Goal: Check status: Check status

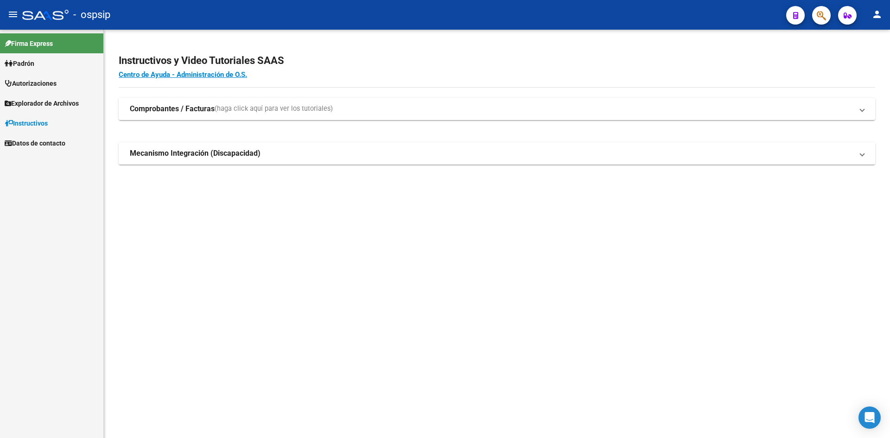
click at [48, 81] on span "Autorizaciones" at bounding box center [31, 83] width 52 height 10
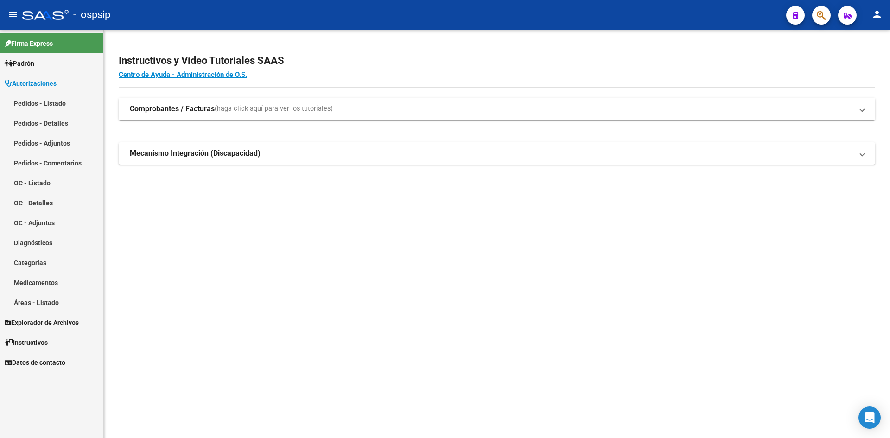
click at [50, 104] on link "Pedidos - Listado" at bounding box center [51, 103] width 103 height 20
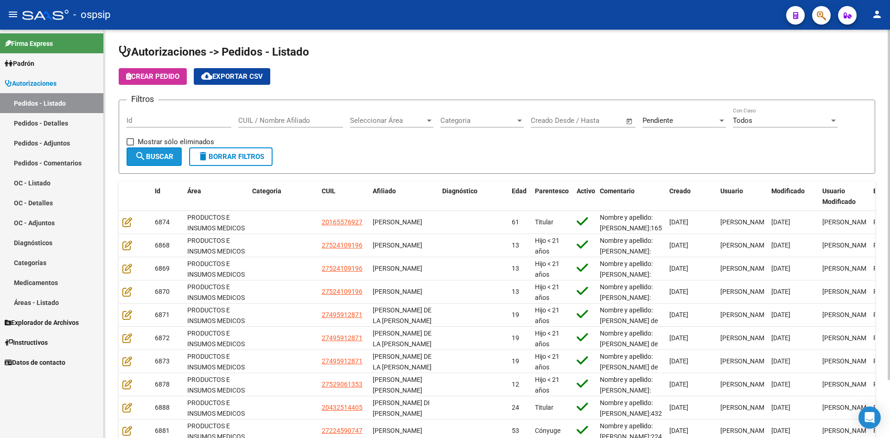
click at [160, 156] on span "search Buscar" at bounding box center [154, 156] width 38 height 8
click at [660, 117] on span "Pendiente" at bounding box center [657, 120] width 31 height 8
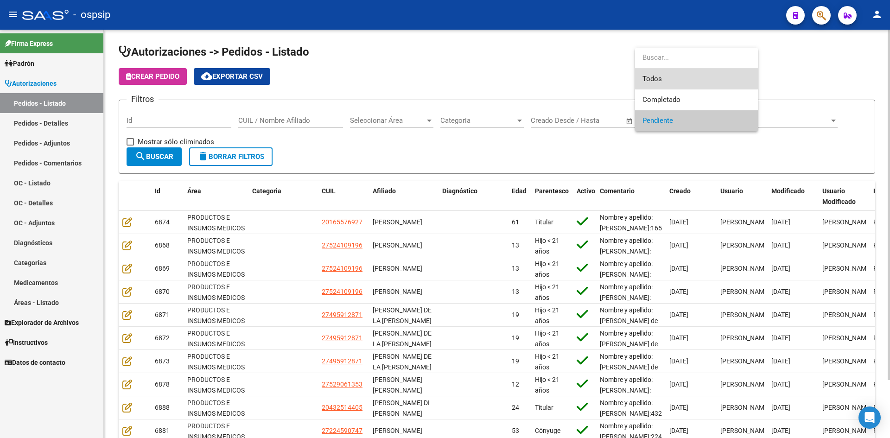
drag, startPoint x: 659, startPoint y: 76, endPoint x: 460, endPoint y: 76, distance: 199.3
click at [656, 76] on span "Todos" at bounding box center [696, 79] width 108 height 21
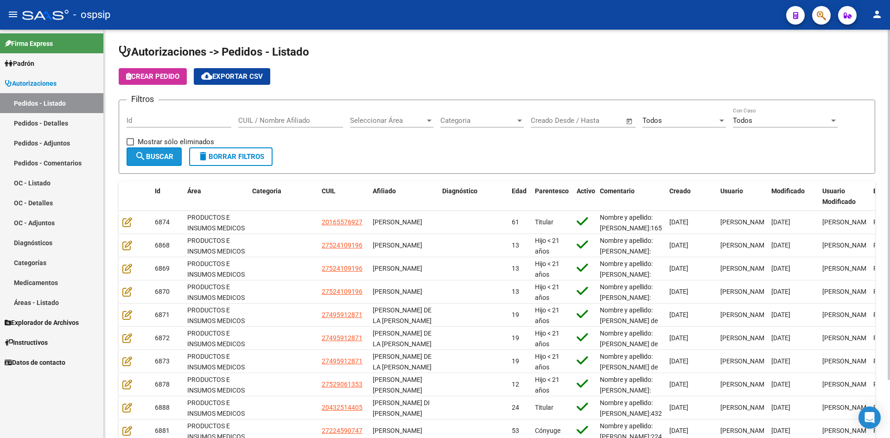
click at [146, 153] on span "search Buscar" at bounding box center [154, 156] width 38 height 8
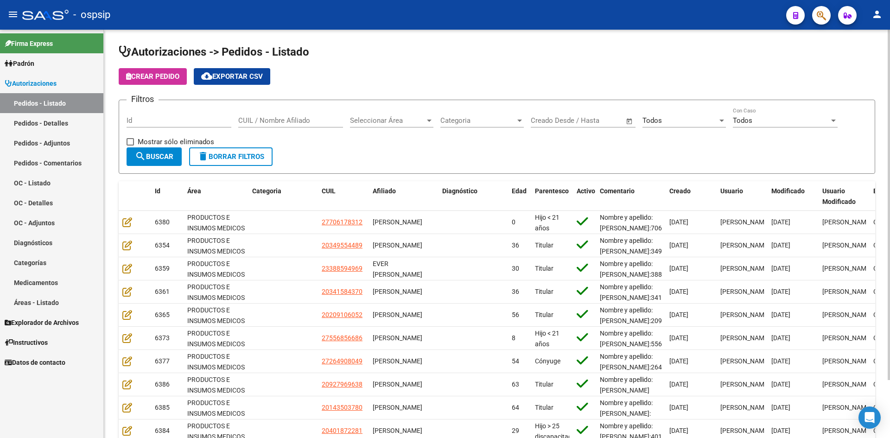
click at [143, 160] on mat-icon "search" at bounding box center [140, 156] width 11 height 11
click at [194, 116] on input "Id" at bounding box center [179, 120] width 105 height 8
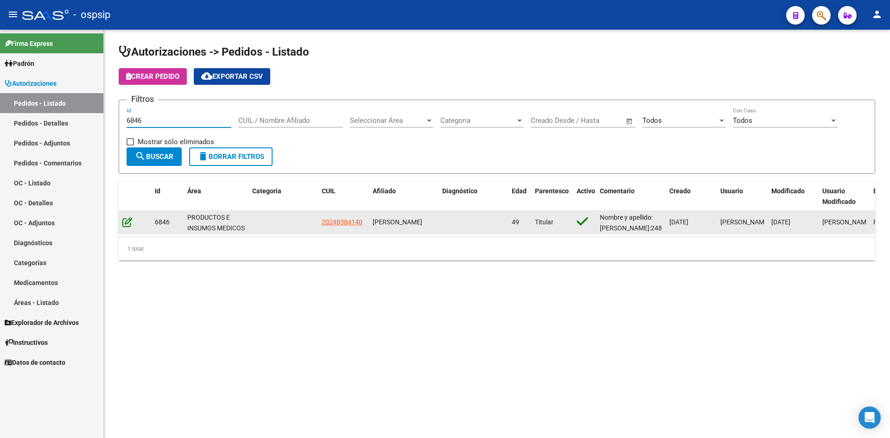
type input "6846"
click at [125, 224] on icon at bounding box center [127, 222] width 10 height 10
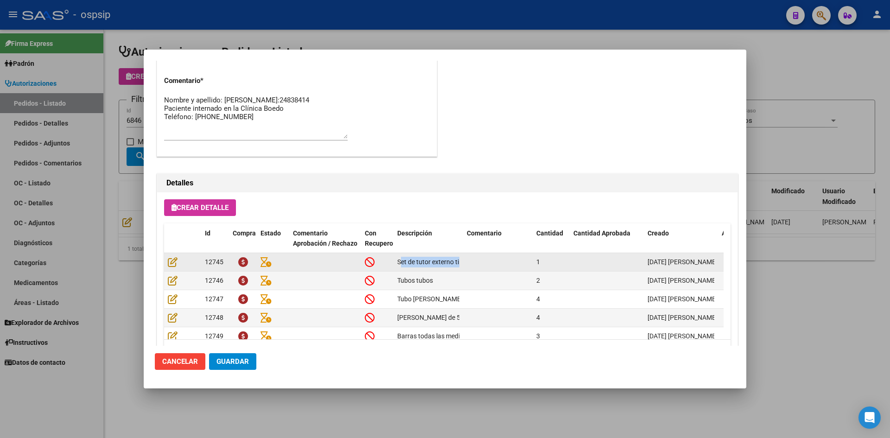
scroll to position [0, 18]
drag, startPoint x: 397, startPoint y: 259, endPoint x: 484, endPoint y: 256, distance: 87.2
click at [484, 256] on div "12745 Set de tutor externo tipo AO 1 [DATE] [PERSON_NAME]" at bounding box center [510, 262] width 693 height 19
copy div "Set de tutor externo tipo AO"
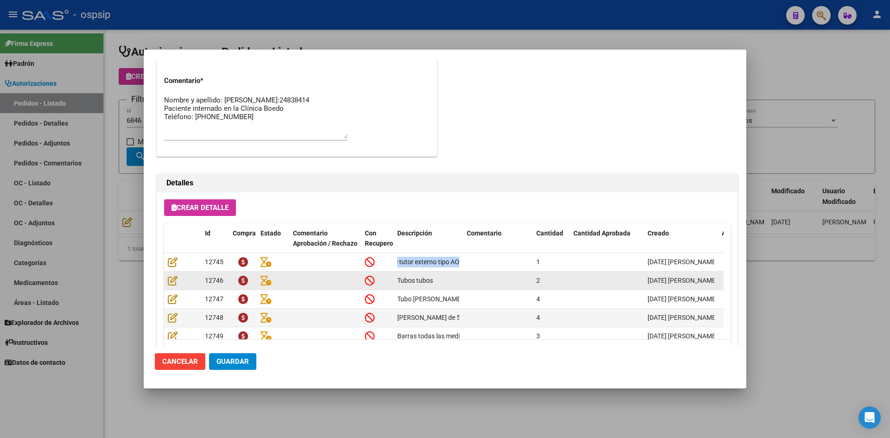
drag, startPoint x: 399, startPoint y: 281, endPoint x: 424, endPoint y: 281, distance: 24.6
click at [433, 281] on div "Tubos tubos" at bounding box center [428, 280] width 62 height 11
click at [424, 281] on span "Tubos tubos" at bounding box center [415, 280] width 36 height 7
drag, startPoint x: 398, startPoint y: 280, endPoint x: 432, endPoint y: 280, distance: 33.8
click at [432, 280] on span "Tubos tubos" at bounding box center [415, 280] width 36 height 7
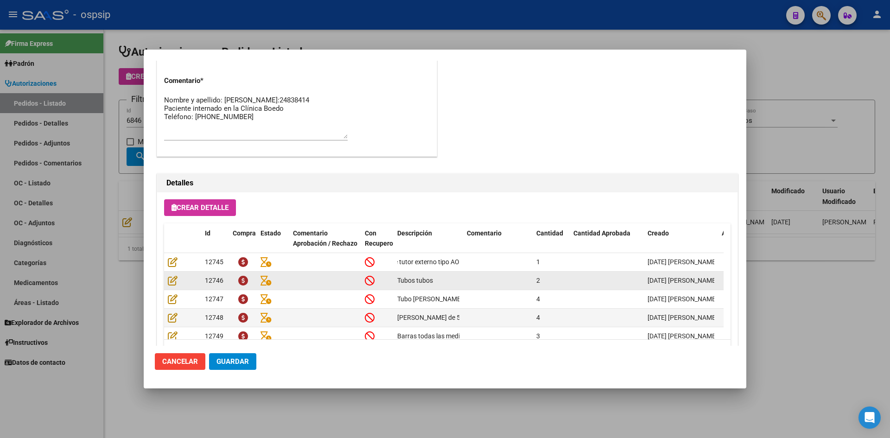
copy span "Tubos tubos"
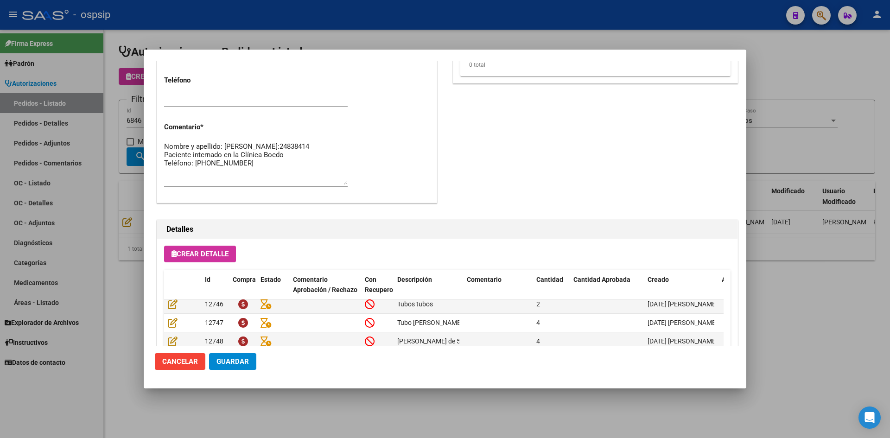
scroll to position [35, 0]
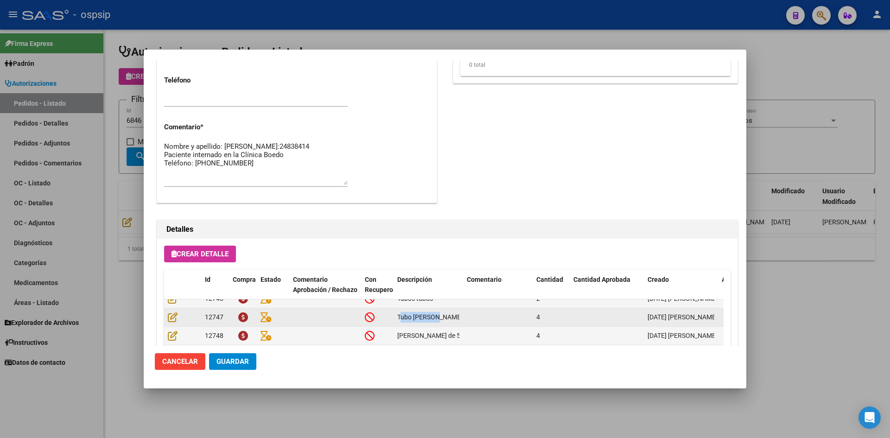
drag, startPoint x: 399, startPoint y: 309, endPoint x: 434, endPoint y: 311, distance: 35.7
click at [434, 312] on div "Tubo [PERSON_NAME]" at bounding box center [428, 317] width 62 height 11
copy span "Tubo [PERSON_NAME]"
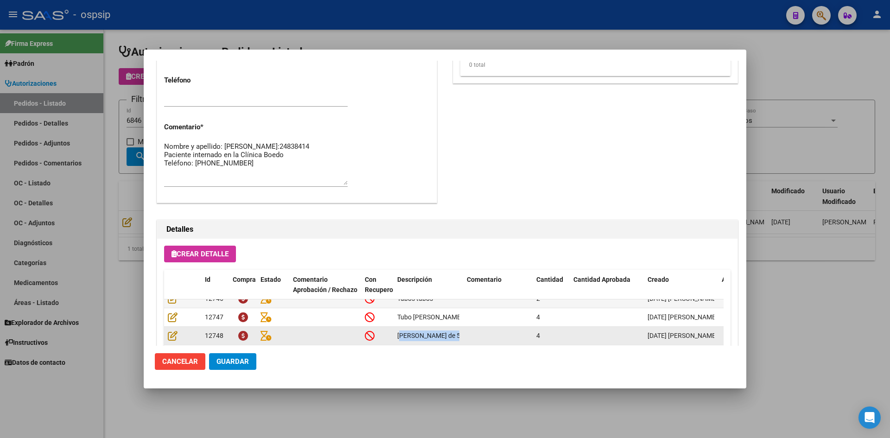
drag, startPoint x: 398, startPoint y: 329, endPoint x: 476, endPoint y: 329, distance: 77.9
click at [476, 329] on div "12748 [PERSON_NAME] de 5 y 6mm 4 [DATE] [PERSON_NAME]" at bounding box center [510, 336] width 693 height 19
copy div "[PERSON_NAME] de 5 y 6mm"
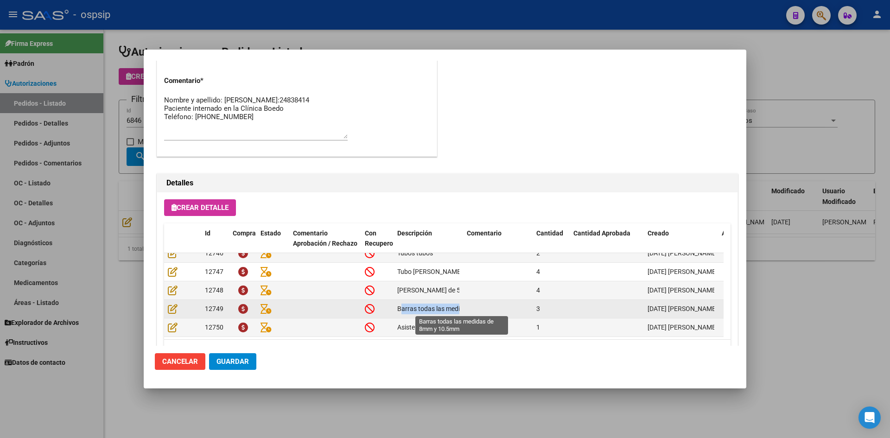
scroll to position [0, 67]
drag, startPoint x: 398, startPoint y: 307, endPoint x: 490, endPoint y: 307, distance: 92.7
click at [490, 307] on div "12749 Barras todas las medidas de 8mm y 10.5mm 3 [DATE] [PERSON_NAME]" at bounding box center [510, 309] width 693 height 19
copy div "Barras todas las medidas de 8mm y 10.5mm"
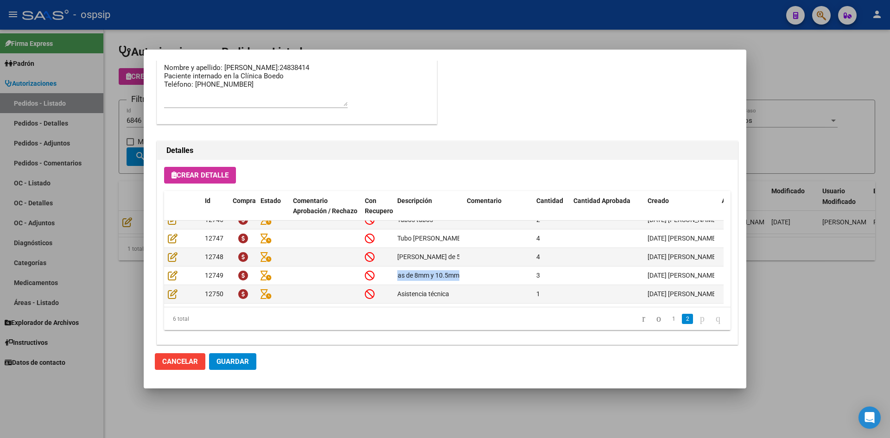
scroll to position [548, 0]
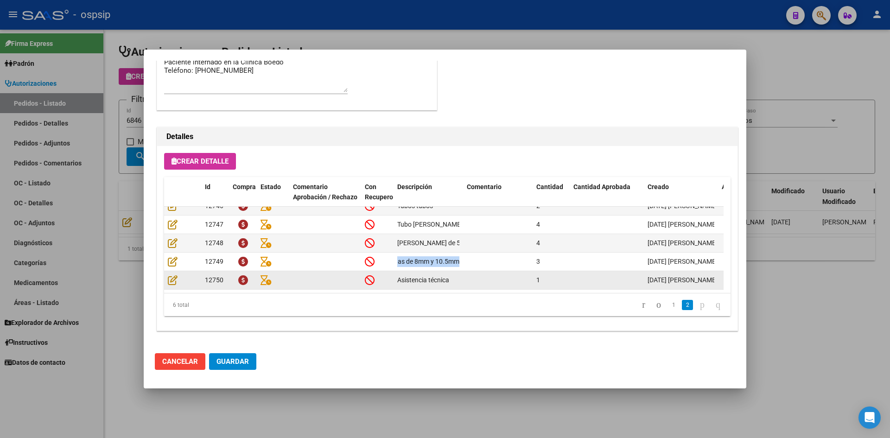
drag, startPoint x: 398, startPoint y: 272, endPoint x: 453, endPoint y: 275, distance: 55.7
click at [453, 275] on div "Asistencia técnica" at bounding box center [428, 280] width 62 height 11
copy span "Asistencia técnica"
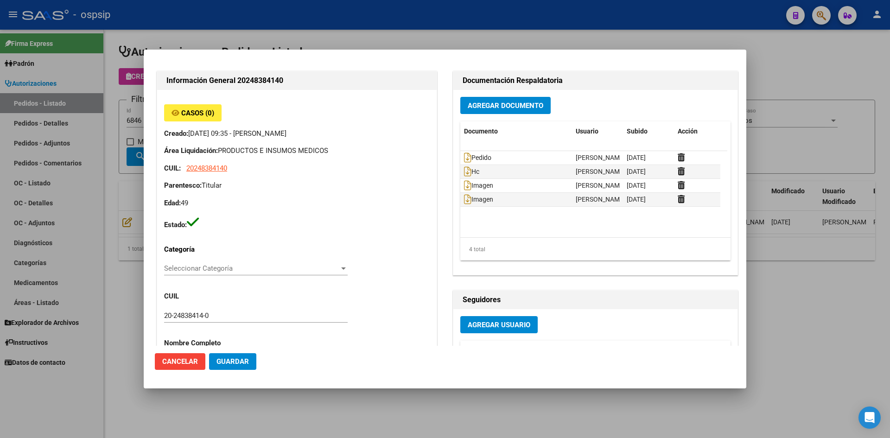
scroll to position [38, 0]
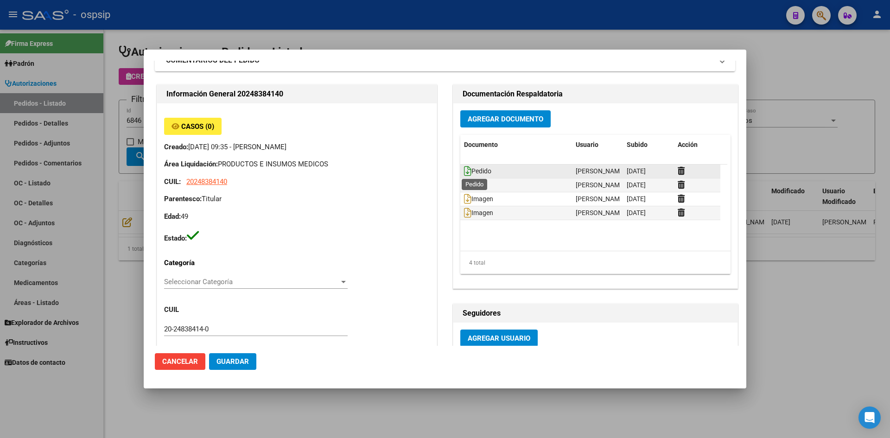
click at [464, 168] on icon at bounding box center [467, 171] width 7 height 10
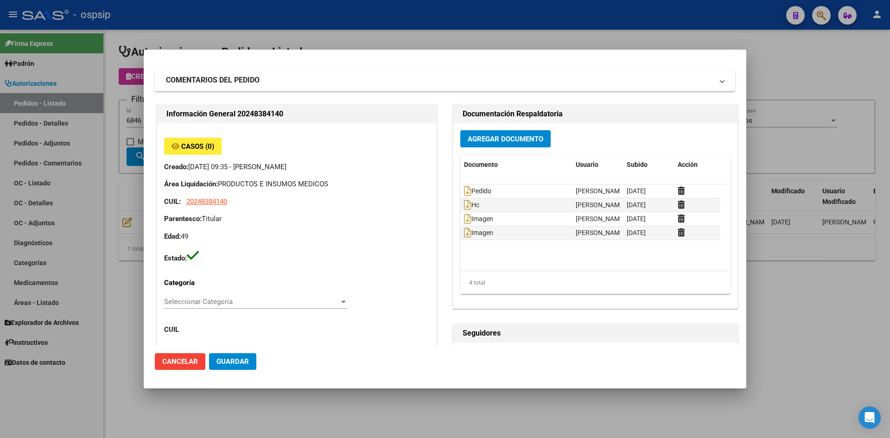
scroll to position [0, 0]
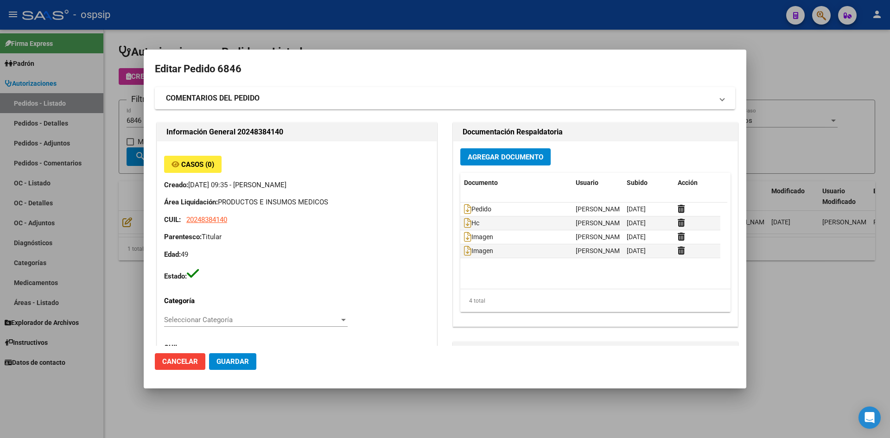
drag, startPoint x: 428, startPoint y: 36, endPoint x: 402, endPoint y: 36, distance: 25.5
click at [427, 36] on div at bounding box center [445, 219] width 890 height 438
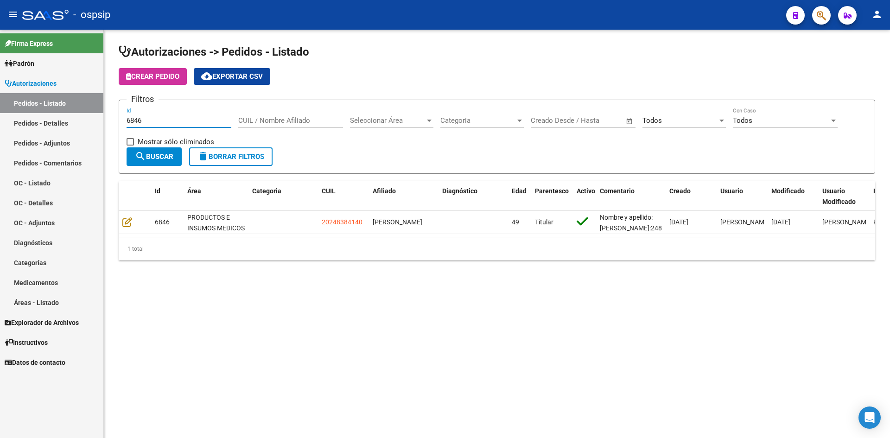
click at [157, 119] on input "6846" at bounding box center [179, 120] width 105 height 8
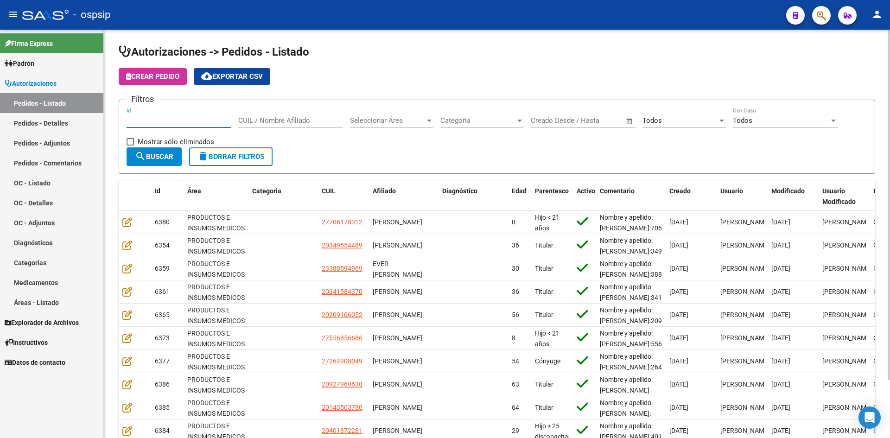
drag, startPoint x: 390, startPoint y: 163, endPoint x: 385, endPoint y: 156, distance: 8.3
click at [388, 159] on form "Filtros Id CUIL / Nombre Afiliado Seleccionar Área Seleccionar Área Categoria C…" at bounding box center [497, 137] width 756 height 74
